Goal: Information Seeking & Learning: Learn about a topic

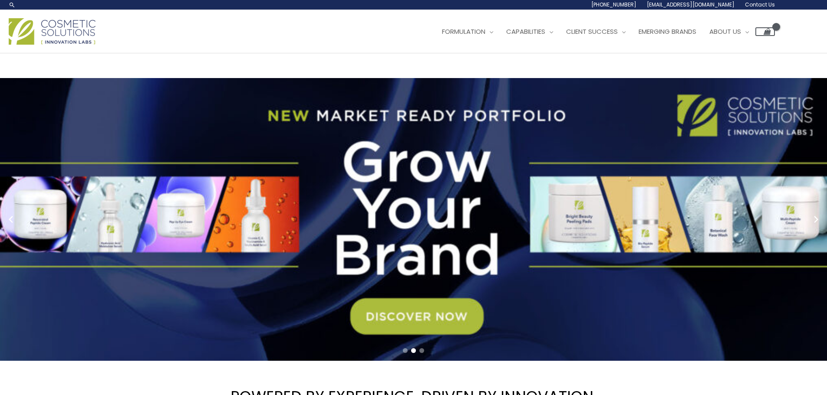
click at [445, 313] on link "2 / 3" at bounding box center [416, 219] width 833 height 283
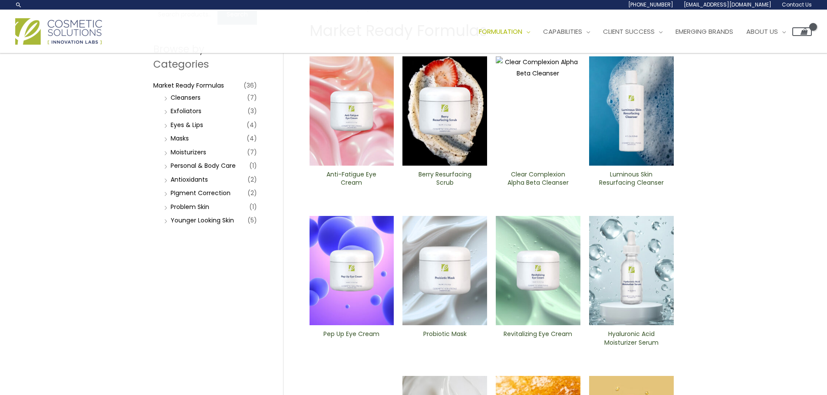
scroll to position [40, 0]
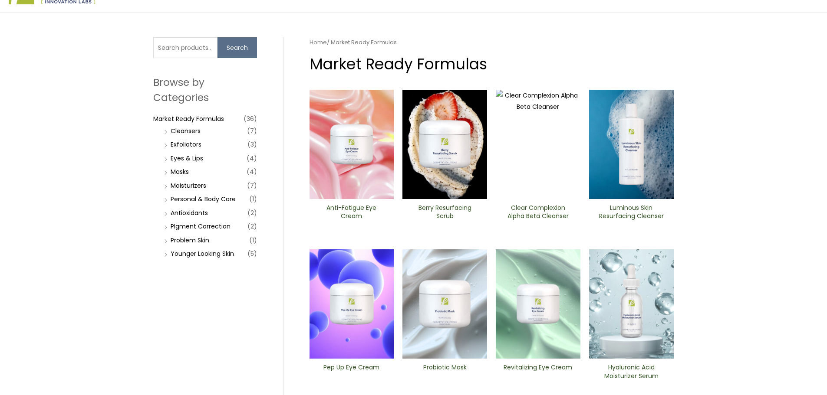
click at [358, 151] on img at bounding box center [351, 144] width 85 height 109
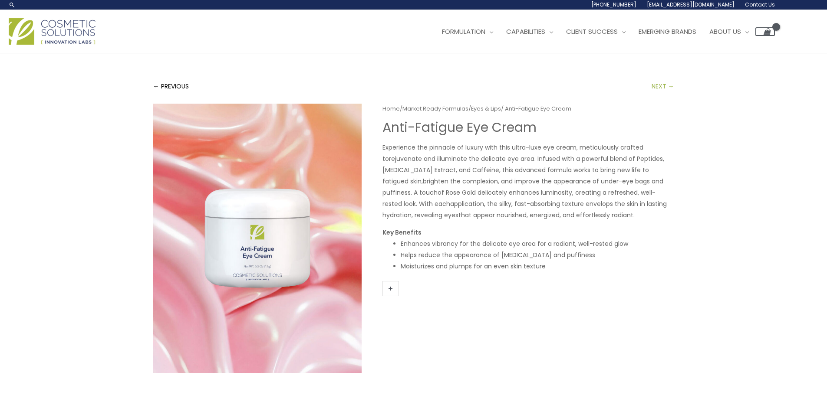
click at [669, 90] on link "NEXT →" at bounding box center [662, 86] width 23 height 17
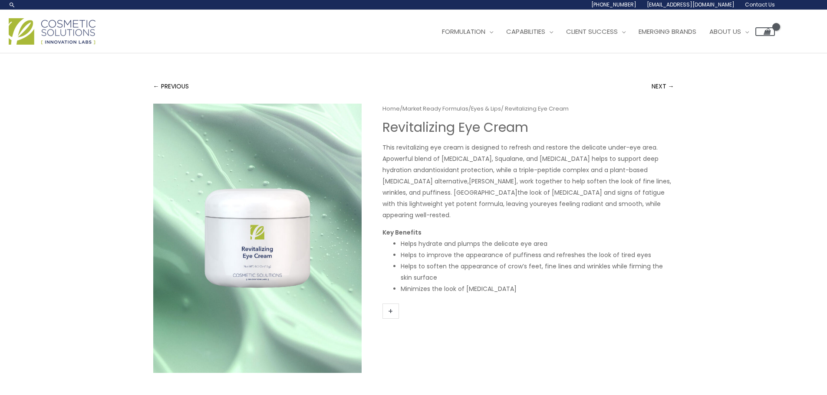
click at [660, 76] on div "← PREVIOUS NEXT → Home / Market Ready Formulas / Eyes & Lips / Revitalizing ​Ey…" at bounding box center [414, 308] width 538 height 510
click at [657, 86] on link "NEXT →" at bounding box center [662, 86] width 23 height 17
